Goal: Information Seeking & Learning: Learn about a topic

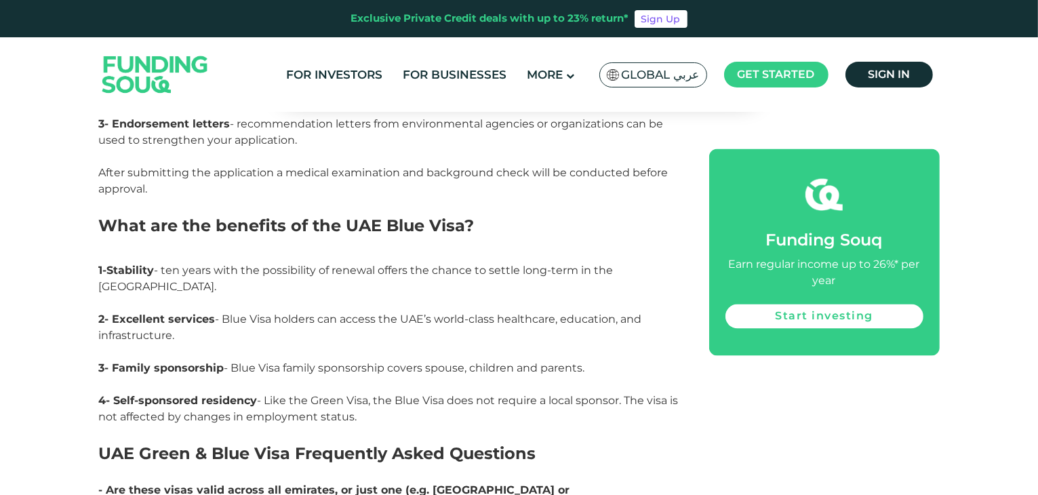
scroll to position [2528, 0]
drag, startPoint x: 98, startPoint y: 160, endPoint x: 376, endPoint y: 344, distance: 333.2
copy div "What are the benefits of the UAE Blue Visa? 1-Stability - ten years with the po…"
